Goal: Transaction & Acquisition: Purchase product/service

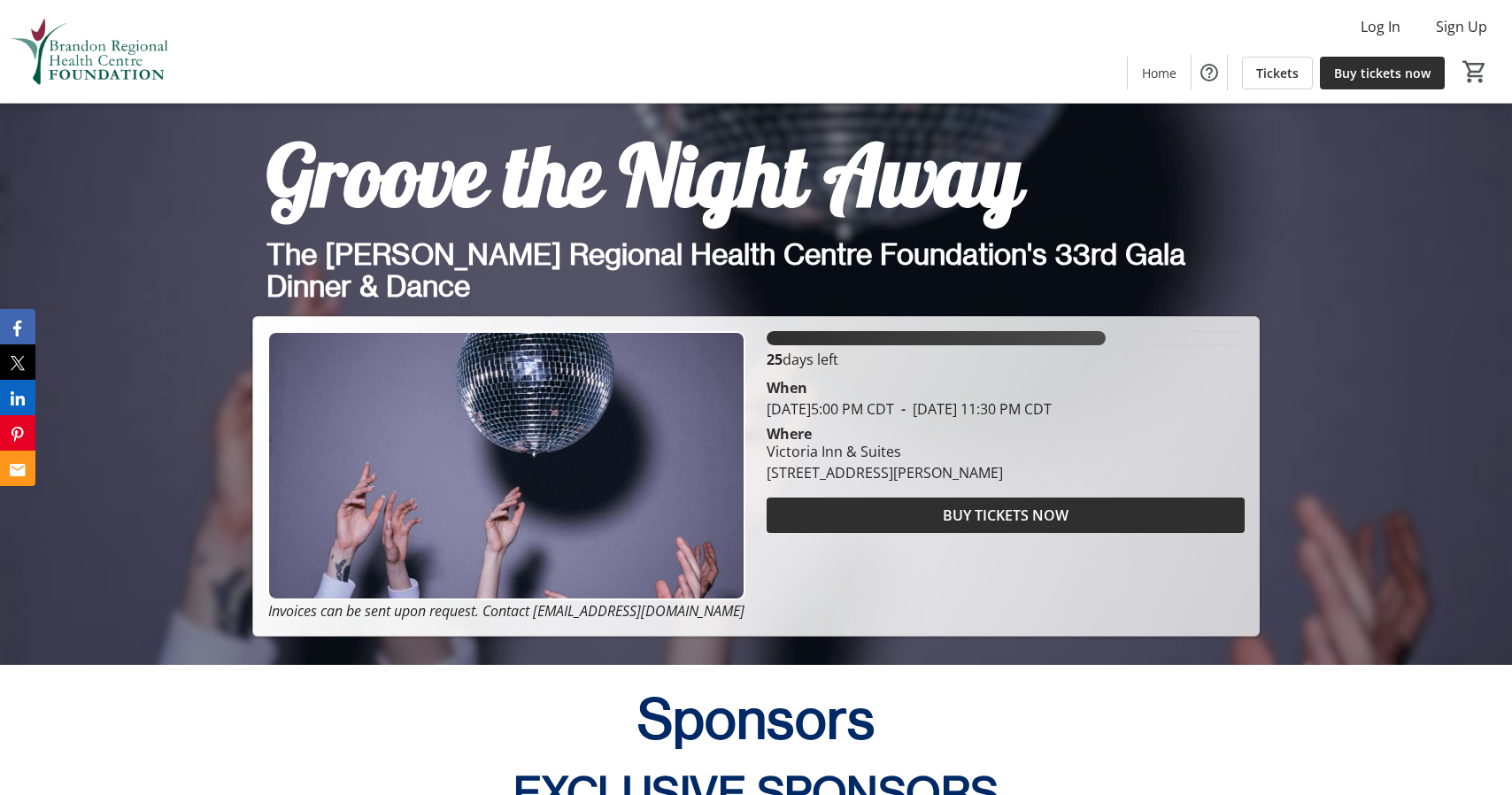
scroll to position [662, 0]
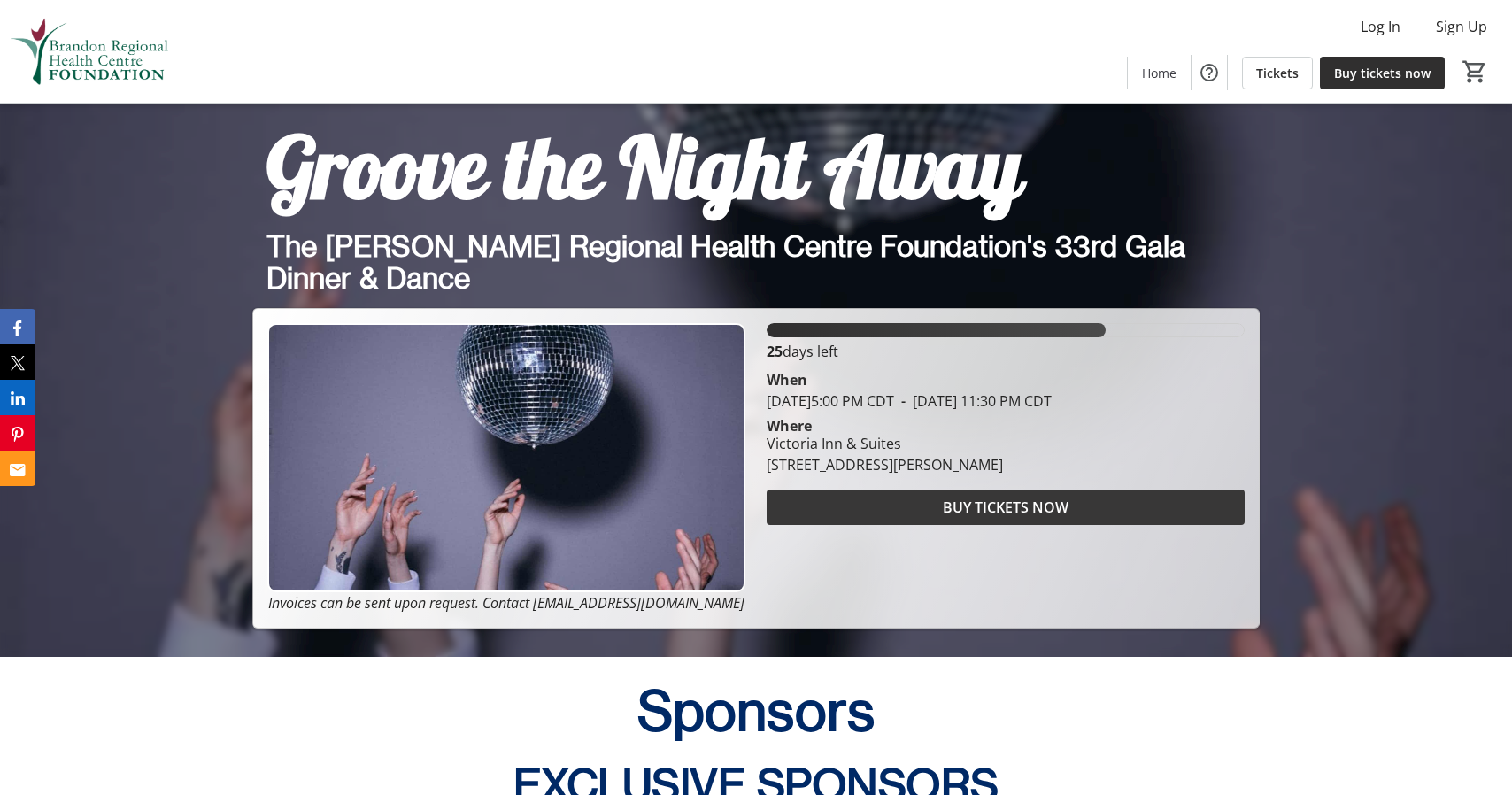
click at [979, 506] on span "BUY TICKETS NOW" at bounding box center [1005, 508] width 126 height 21
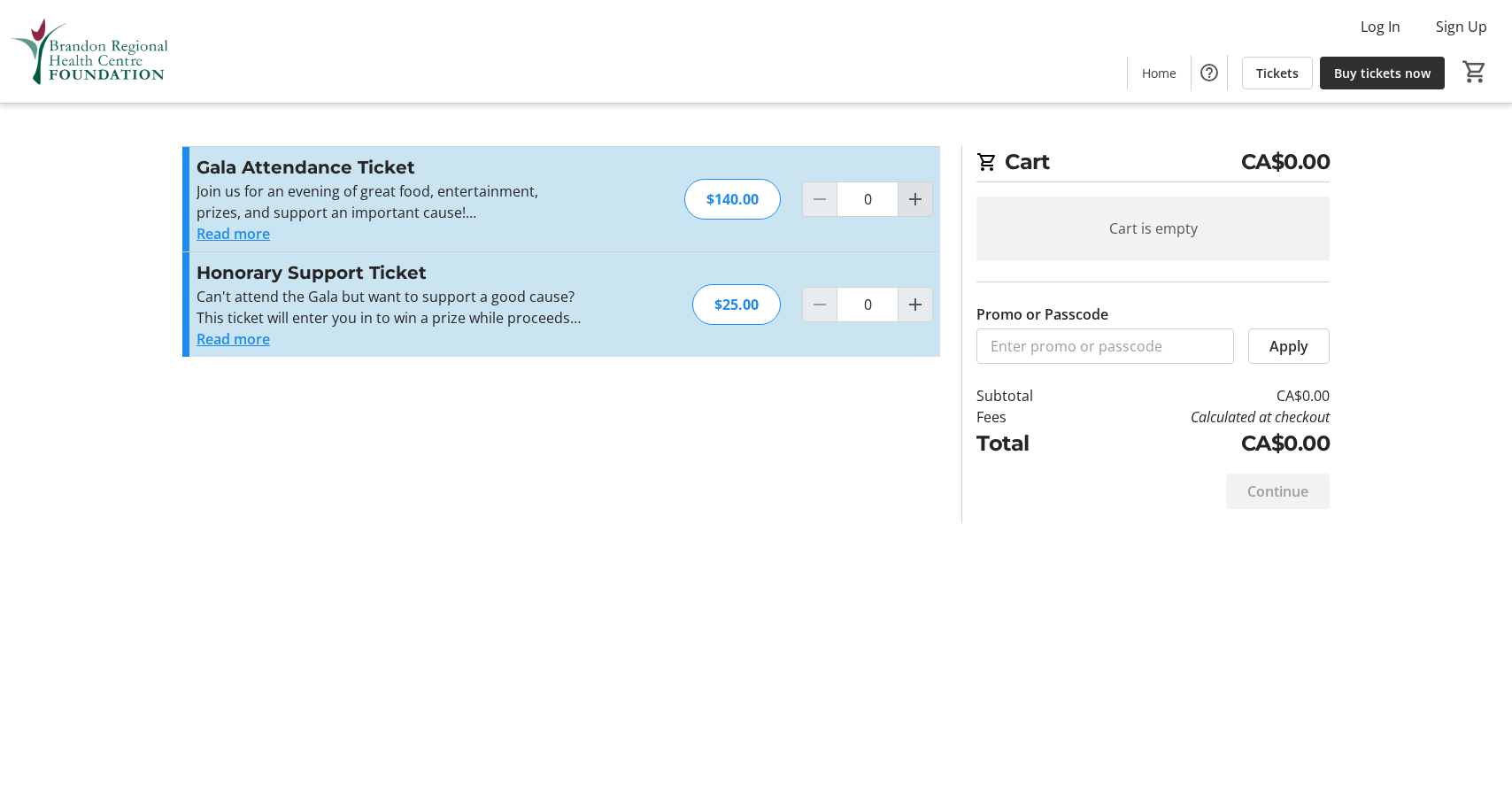
click at [916, 195] on mat-icon "Increment by one" at bounding box center [915, 199] width 21 height 21
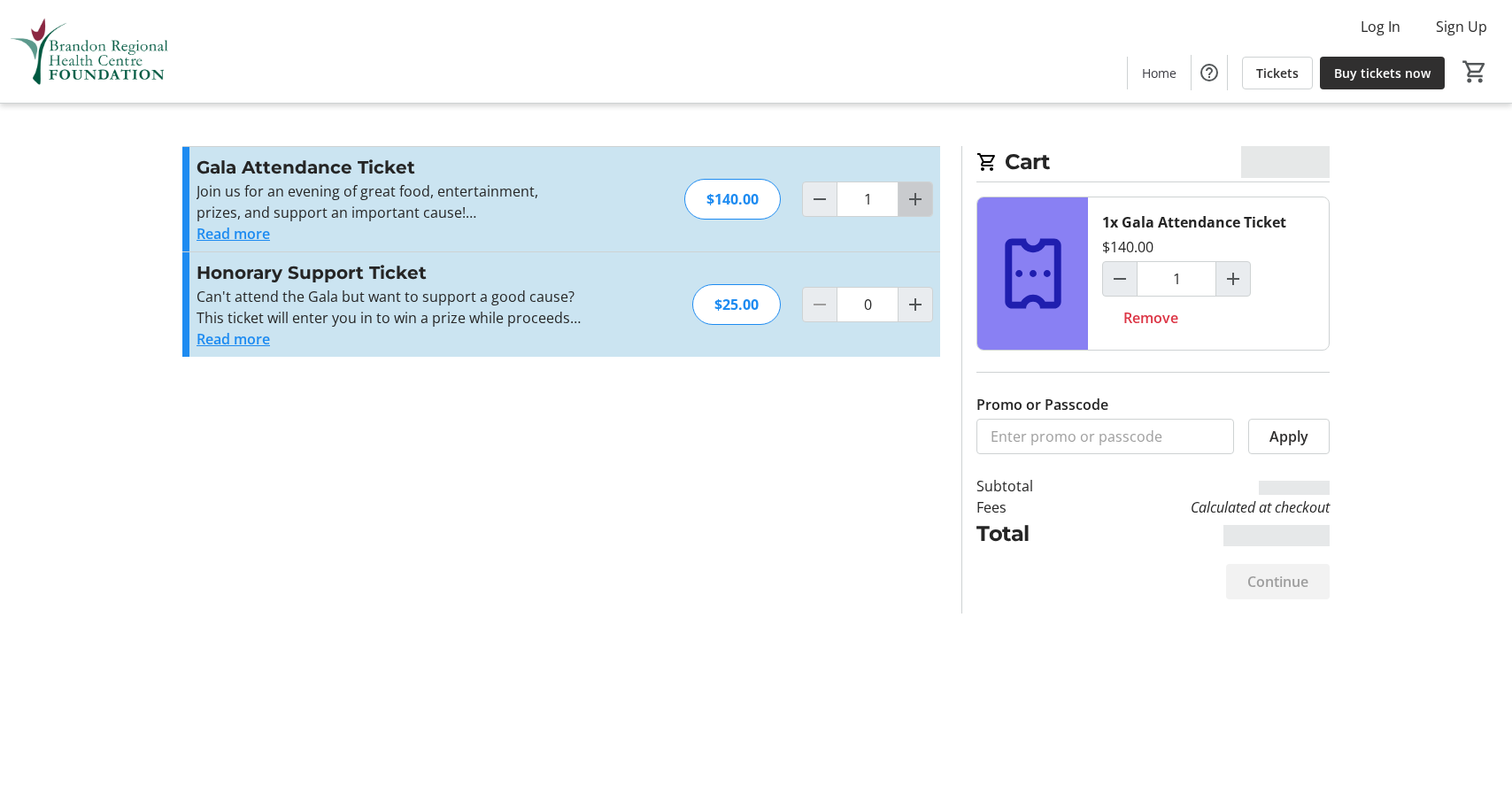
click at [916, 195] on mat-icon "Increment by one" at bounding box center [915, 199] width 21 height 21
type input "2"
click at [916, 195] on mat-icon "Increment by one" at bounding box center [915, 199] width 21 height 21
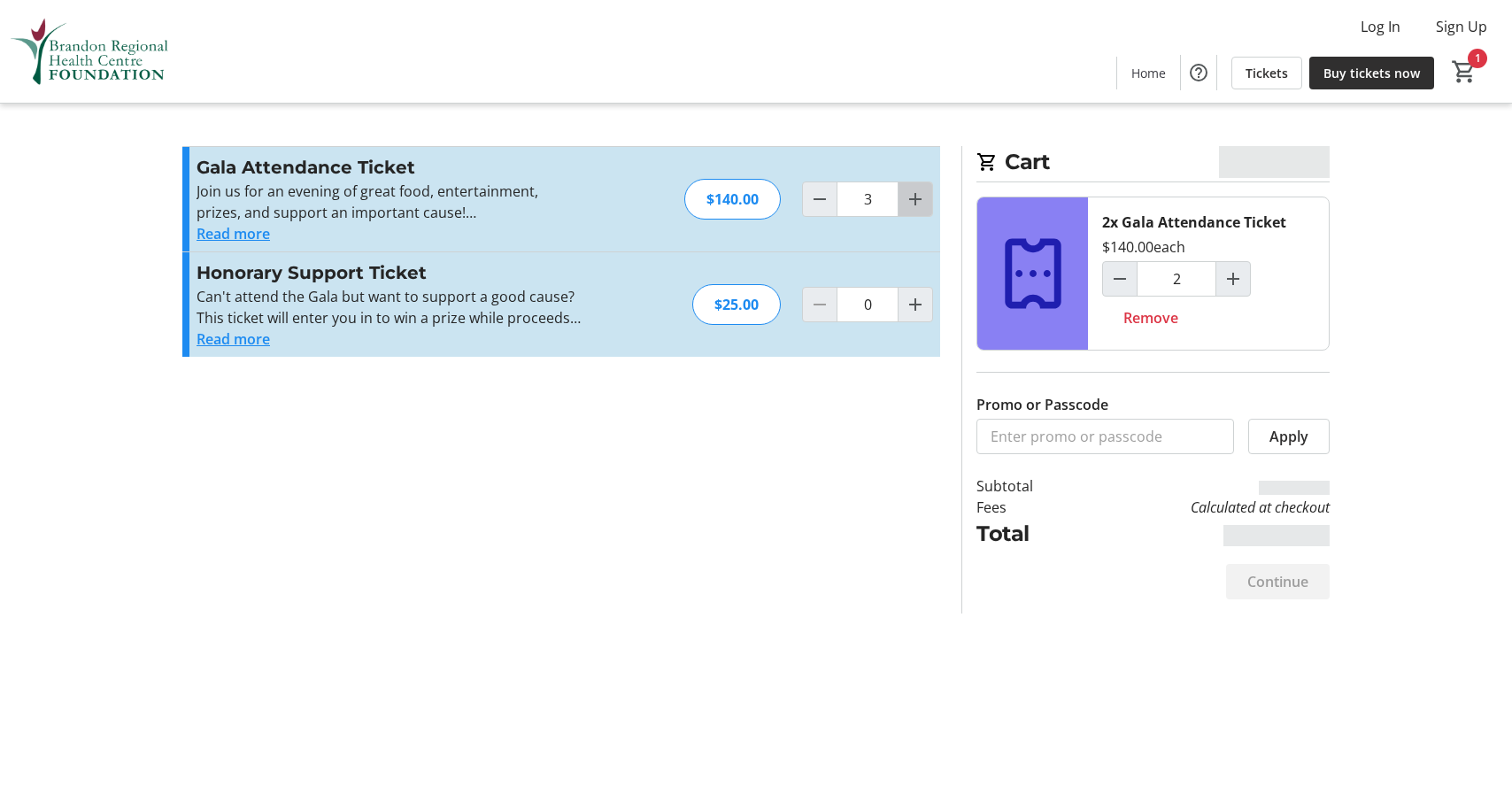
type input "4"
type input "3"
click at [916, 195] on mat-icon "Increment by one" at bounding box center [915, 199] width 21 height 21
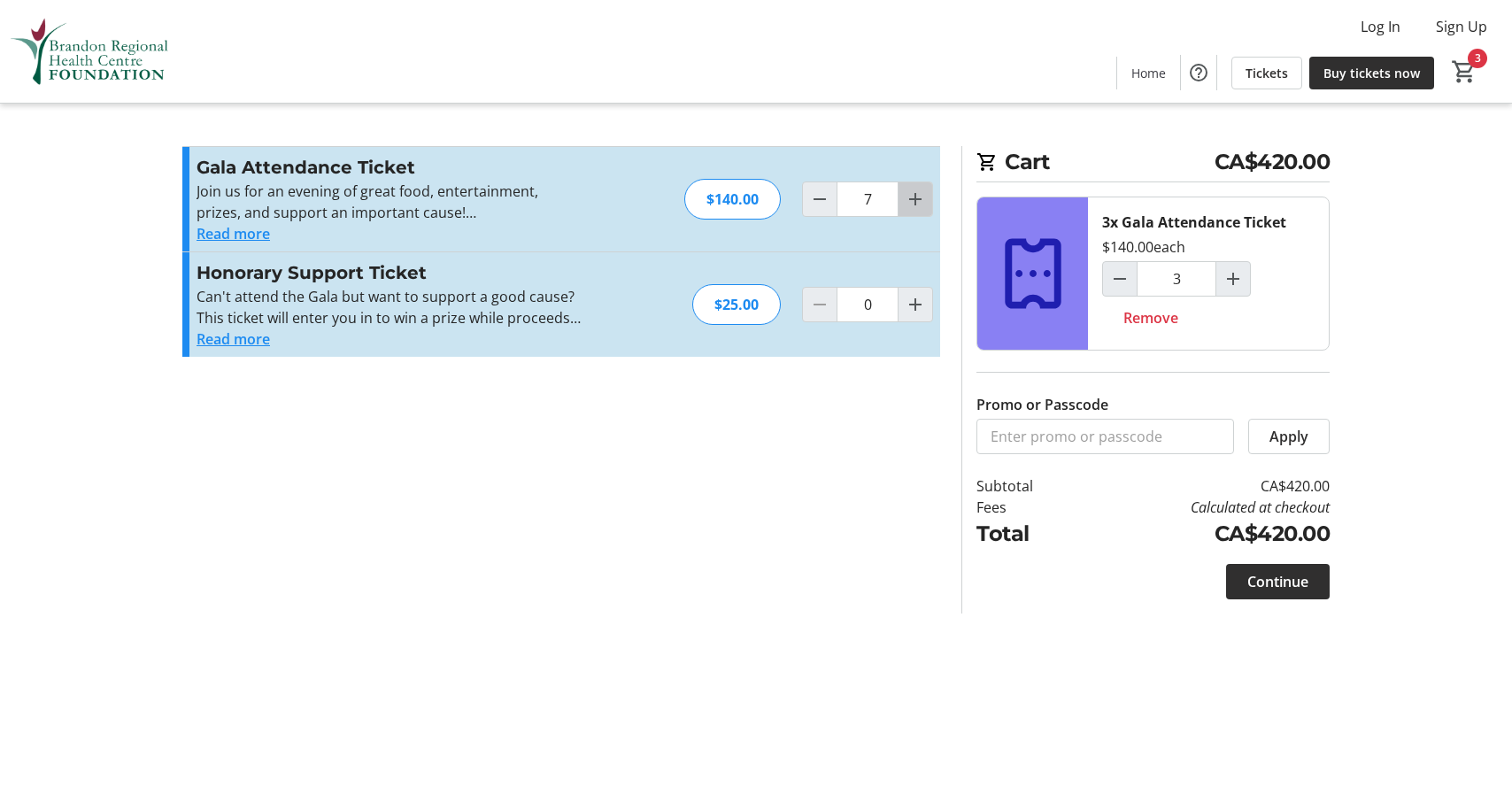
click at [916, 195] on mat-icon "Increment by one" at bounding box center [915, 199] width 21 height 21
type input "8"
click at [1120, 273] on mat-icon "Decrement by one" at bounding box center [1119, 279] width 21 height 21
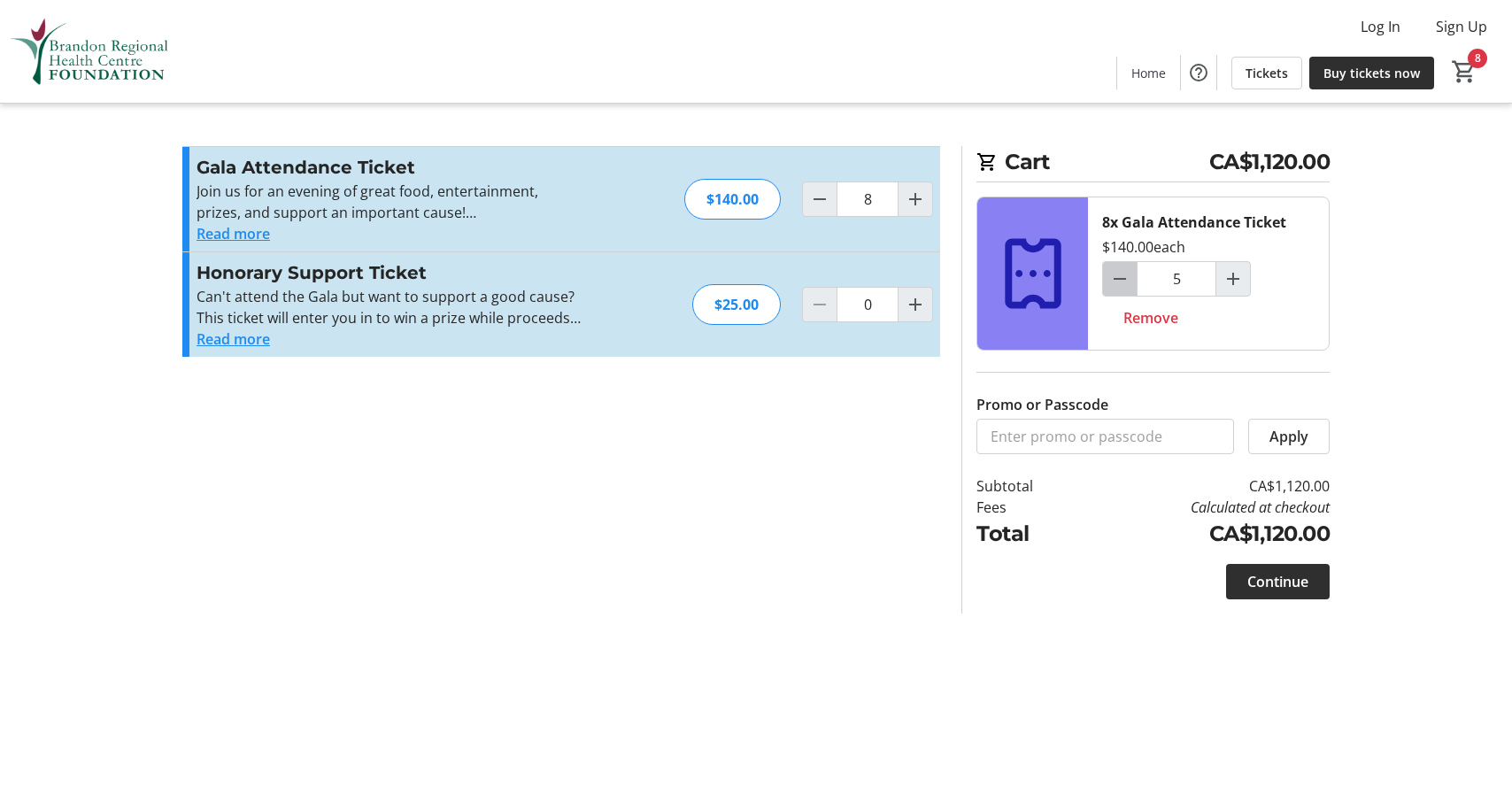
click at [1120, 273] on mat-icon "Decrement by one" at bounding box center [1119, 279] width 21 height 21
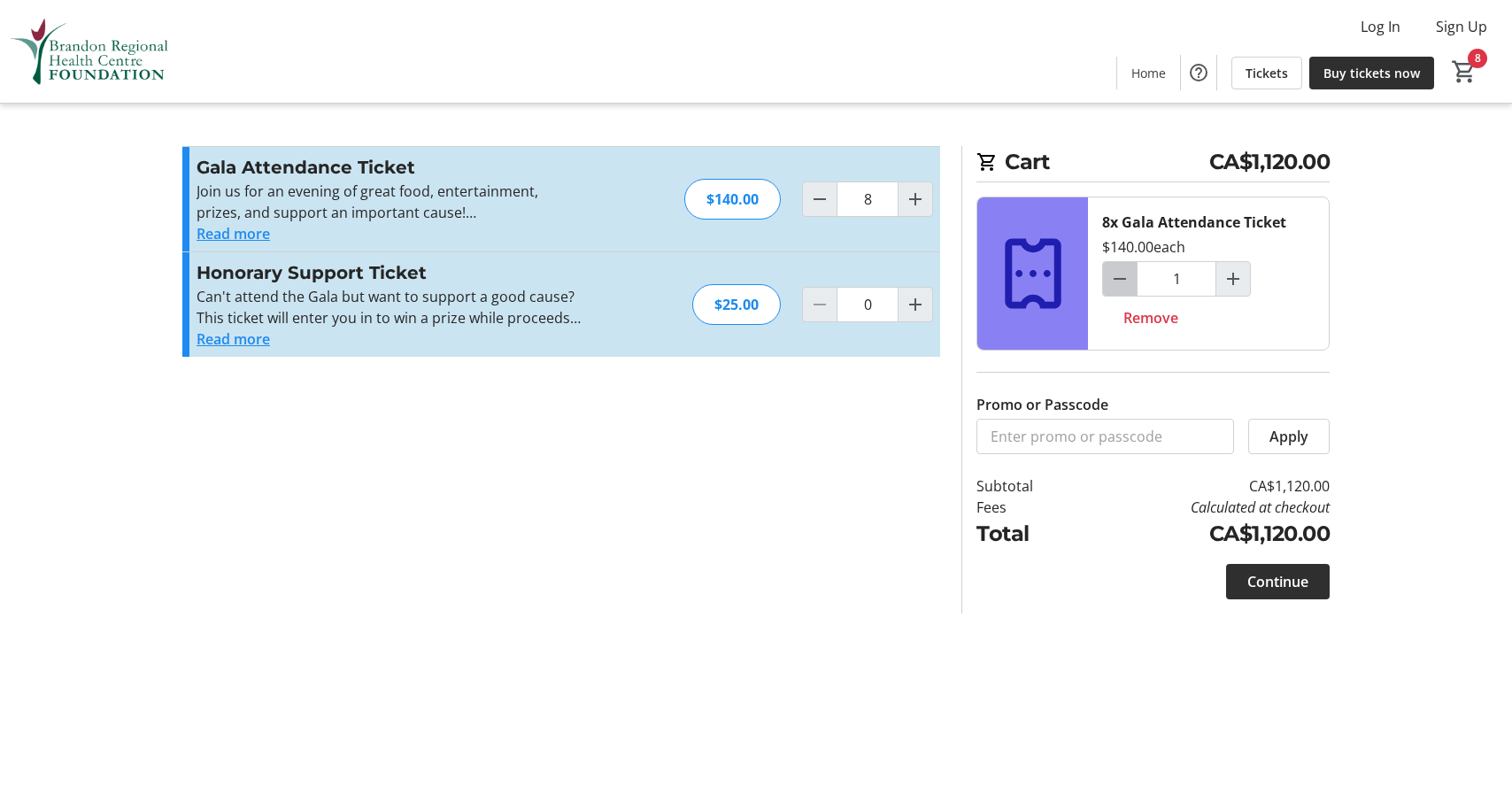
type input "0"
